Goal: Information Seeking & Learning: Learn about a topic

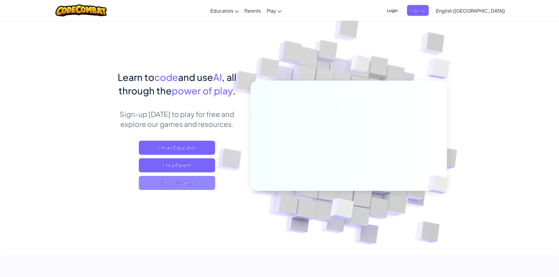
click at [194, 180] on span "I'm a Student" at bounding box center [177, 183] width 76 height 14
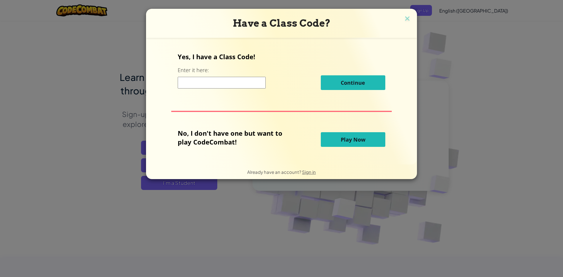
click at [239, 83] on input at bounding box center [222, 83] width 88 height 12
click at [368, 140] on button "Play Now" at bounding box center [353, 139] width 65 height 15
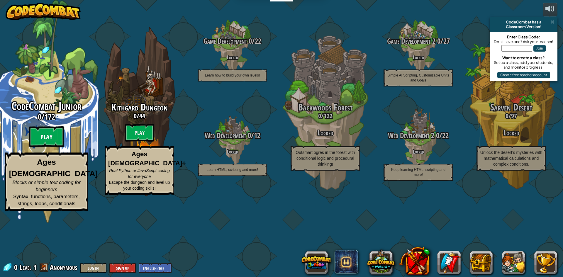
click at [43, 148] on btn "Play" at bounding box center [46, 136] width 35 height 21
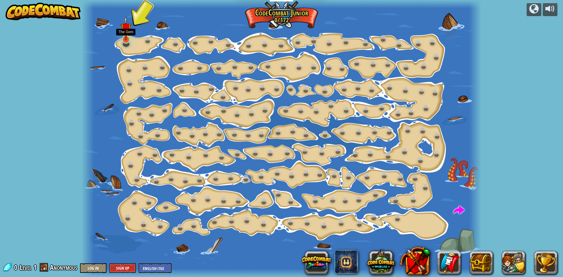
click at [129, 39] on img at bounding box center [126, 28] width 11 height 24
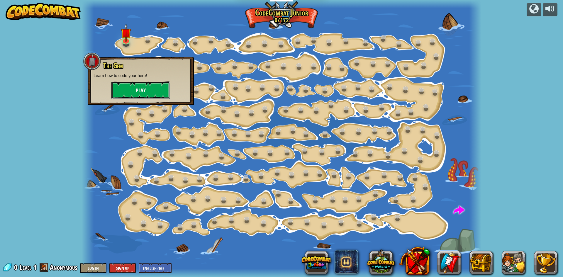
click at [146, 90] on button "Play" at bounding box center [140, 91] width 59 height 18
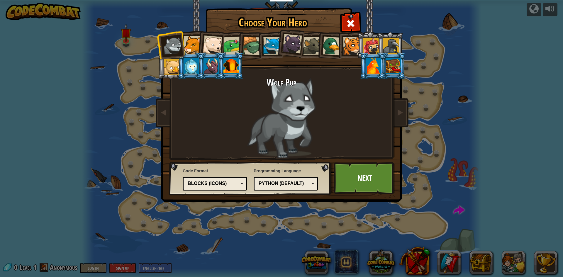
click at [215, 68] on div at bounding box center [211, 66] width 15 height 16
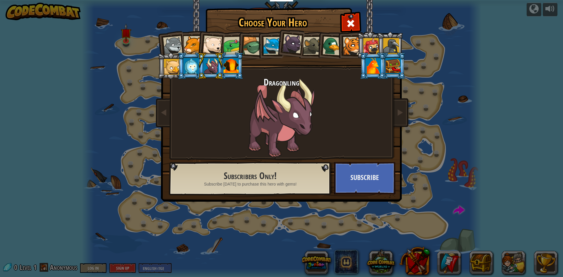
click at [233, 68] on div at bounding box center [231, 66] width 15 height 16
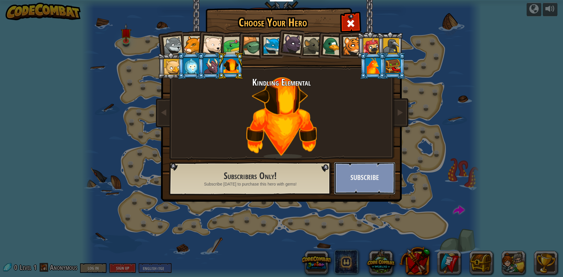
click at [368, 183] on button "Subscribe" at bounding box center [364, 178] width 61 height 32
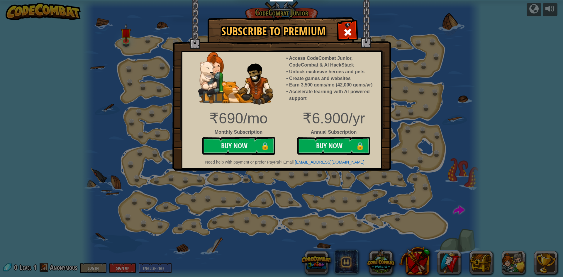
click at [338, 30] on img at bounding box center [281, 85] width 219 height 171
click at [355, 30] on div at bounding box center [348, 31] width 18 height 18
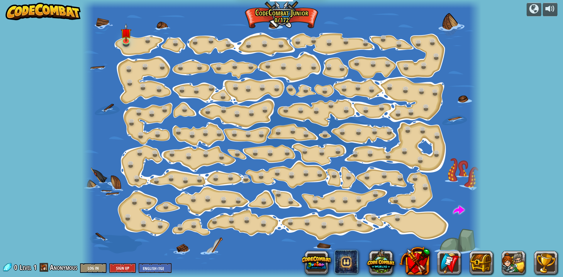
click at [136, 43] on div at bounding box center [282, 138] width 400 height 277
click at [129, 43] on link at bounding box center [126, 39] width 12 height 12
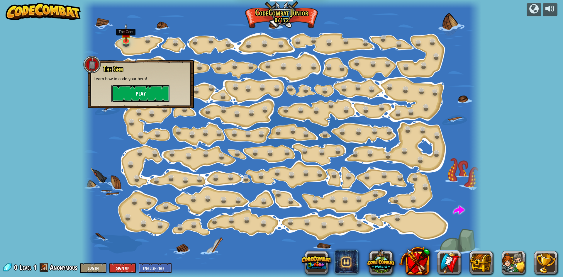
click at [153, 86] on button "Play" at bounding box center [140, 94] width 59 height 18
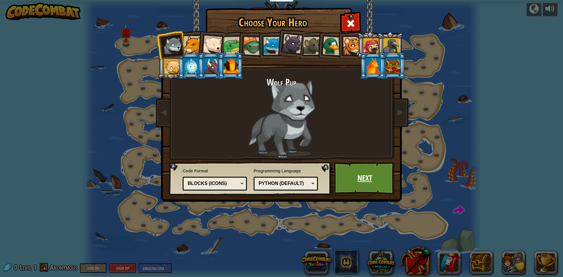
click at [357, 184] on link "Next" at bounding box center [364, 178] width 61 height 32
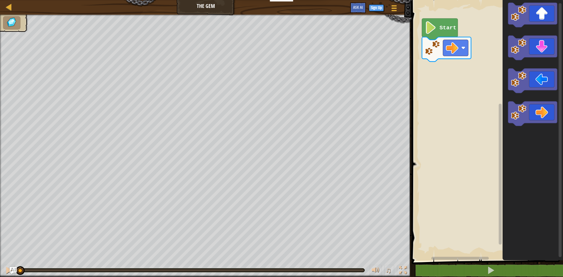
click at [471, 86] on div "Start" at bounding box center [486, 129] width 153 height 264
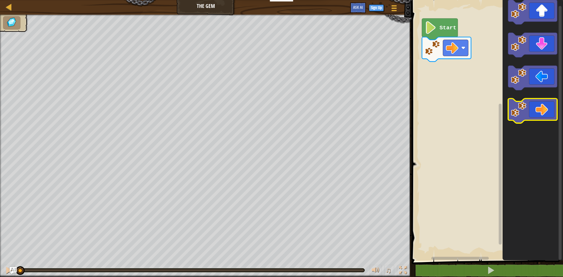
click at [533, 111] on icon "Blockly Workspace" at bounding box center [532, 111] width 49 height 25
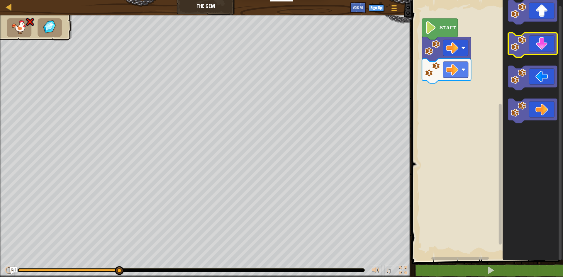
click at [526, 54] on icon "Blockly Workspace" at bounding box center [532, 45] width 49 height 25
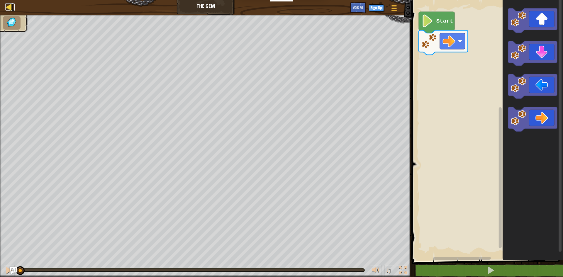
click at [9, 9] on div at bounding box center [8, 6] width 7 height 7
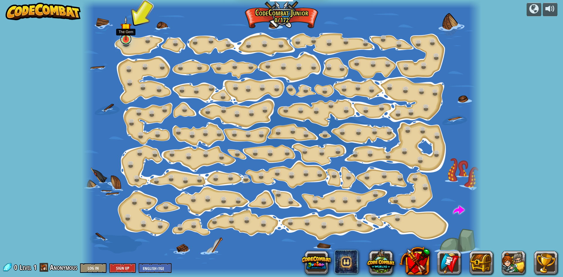
click at [124, 43] on link at bounding box center [126, 39] width 12 height 12
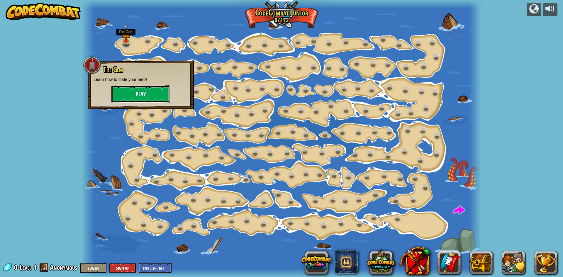
click at [138, 92] on button "Play" at bounding box center [140, 94] width 59 height 18
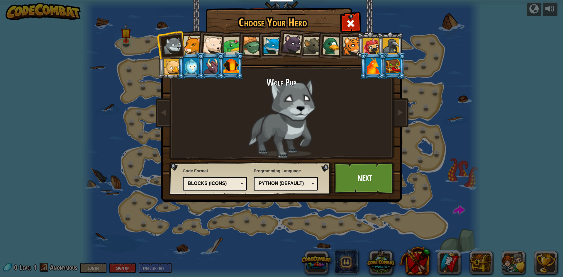
click at [223, 181] on div "Blocks (Icons)" at bounding box center [213, 183] width 51 height 7
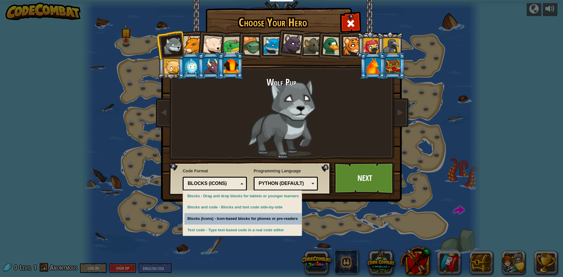
click at [255, 224] on div "Choose Your Hero 0 Wolf Pup Cougar Polar Bear Cub Frog Turtle Blue Fox Panther …" at bounding box center [281, 138] width 563 height 277
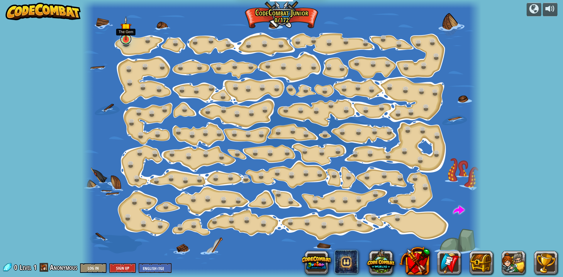
click at [128, 42] on link at bounding box center [126, 39] width 12 height 12
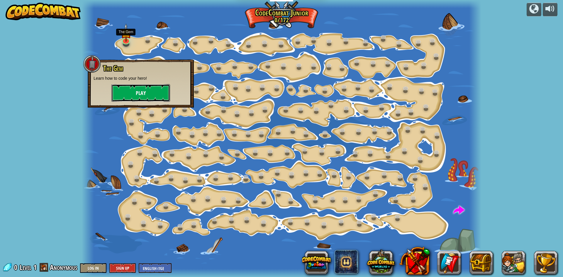
click at [148, 101] on button "Play" at bounding box center [140, 93] width 59 height 18
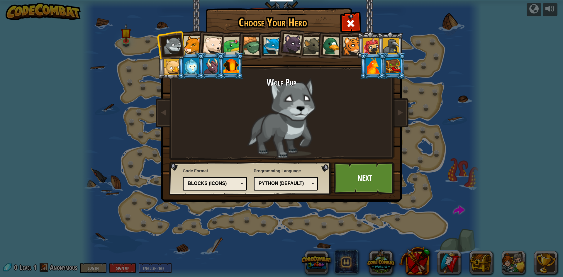
drag, startPoint x: 220, startPoint y: 183, endPoint x: 231, endPoint y: 197, distance: 18.4
click at [221, 183] on div "Blocks (Icons)" at bounding box center [213, 183] width 51 height 7
click at [225, 224] on div "Choose Your Hero 0 Wolf Pup Cougar Polar Bear Cub Frog Turtle Blue Fox Panther …" at bounding box center [281, 138] width 563 height 277
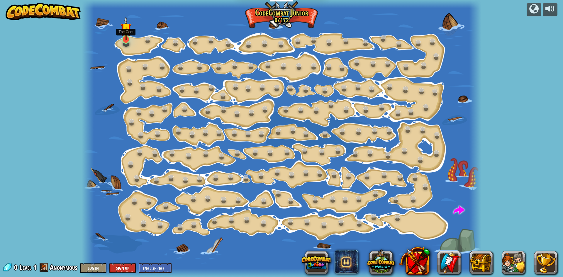
click at [131, 40] on img at bounding box center [126, 28] width 11 height 24
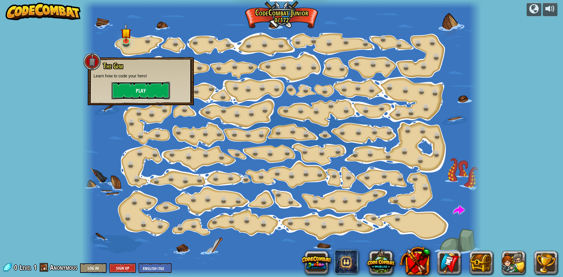
click at [155, 91] on button "Play" at bounding box center [140, 91] width 59 height 18
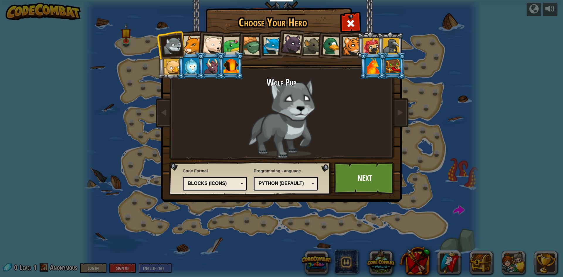
click at [170, 160] on img at bounding box center [283, 97] width 254 height 210
click at [216, 181] on div "Blocks (Icons)" at bounding box center [213, 183] width 51 height 7
click at [362, 194] on img at bounding box center [283, 97] width 254 height 210
click at [368, 185] on link "Next" at bounding box center [364, 178] width 61 height 32
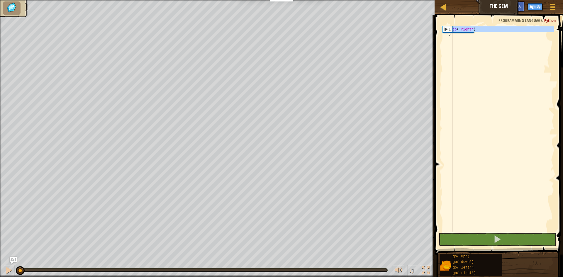
click at [449, 31] on div "1" at bounding box center [447, 29] width 9 height 6
click at [449, 30] on div "1" at bounding box center [447, 29] width 9 height 6
type textarea "go('right')"
click at [479, 49] on div "go ( 'right' )" at bounding box center [502, 134] width 103 height 217
click at [472, 37] on div "go ( 'right' )" at bounding box center [502, 134] width 103 height 217
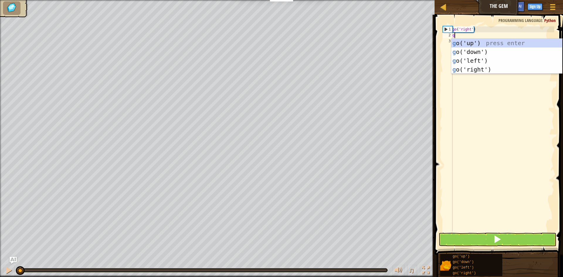
scroll to position [3, 0]
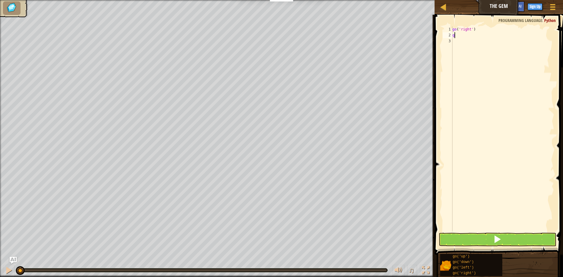
type textarea "go"
